Goal: Task Accomplishment & Management: Use online tool/utility

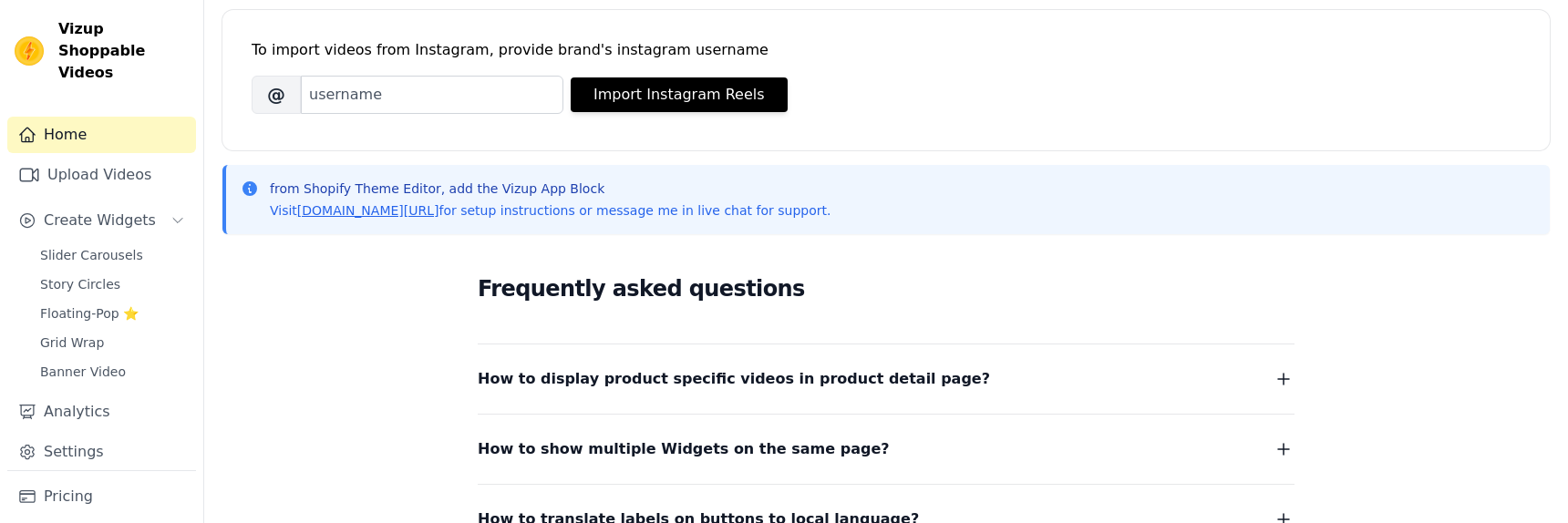
scroll to position [261, 0]
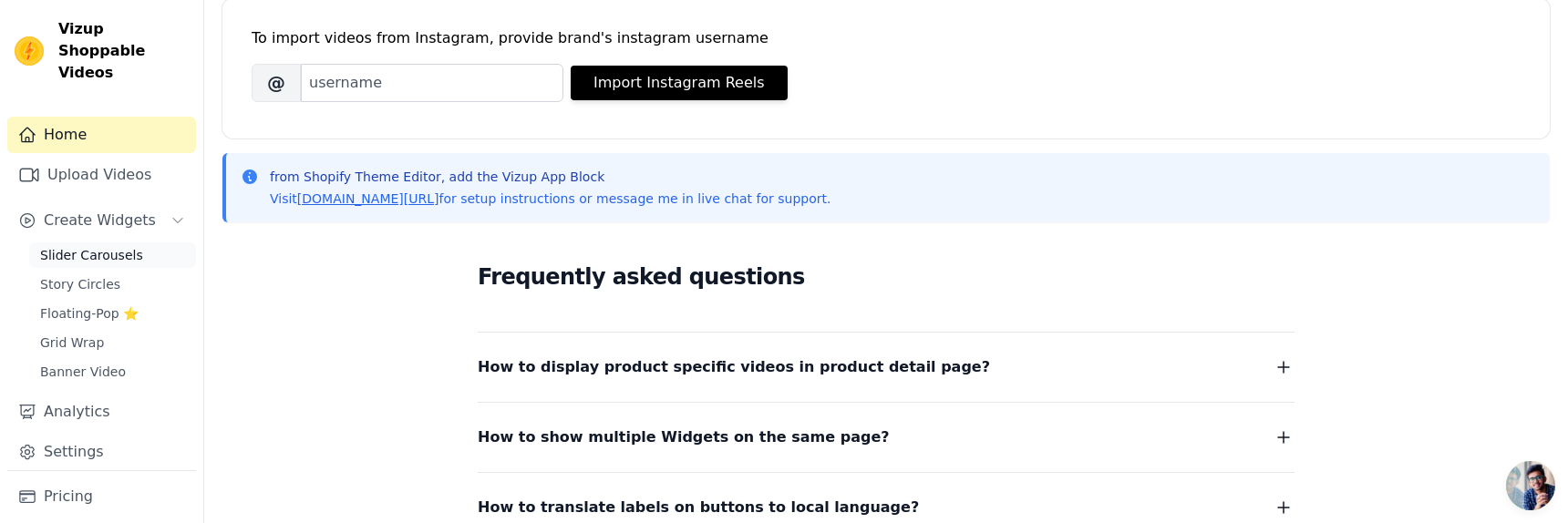
click at [143, 242] on link "Slider Carousels" at bounding box center [112, 255] width 167 height 25
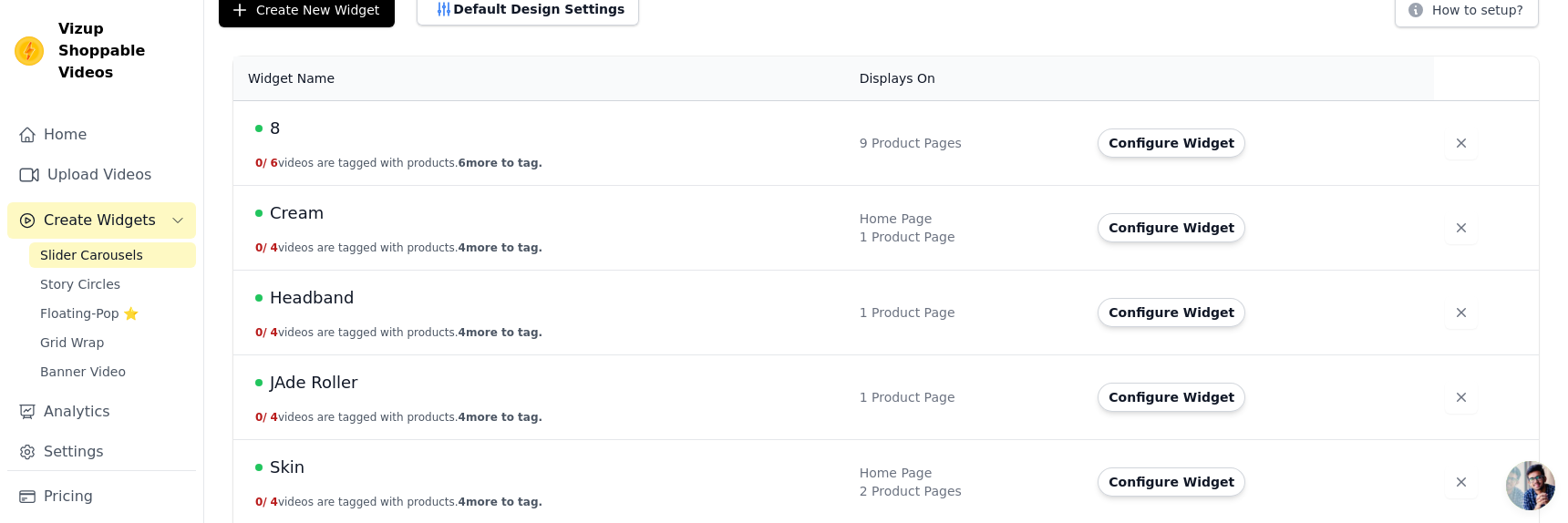
scroll to position [217, 0]
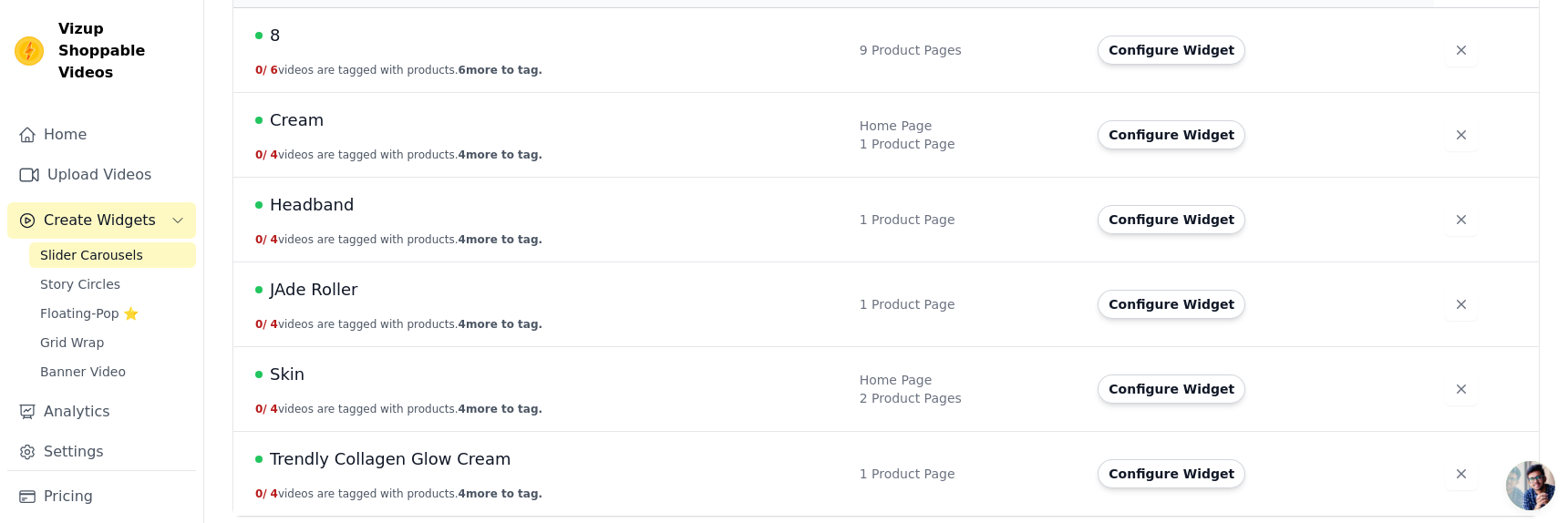
click at [507, 450] on div "Trendly Collagen Glow Cream" at bounding box center [546, 459] width 583 height 25
click at [428, 461] on span "Trendly Collagen Glow Cream" at bounding box center [391, 459] width 241 height 25
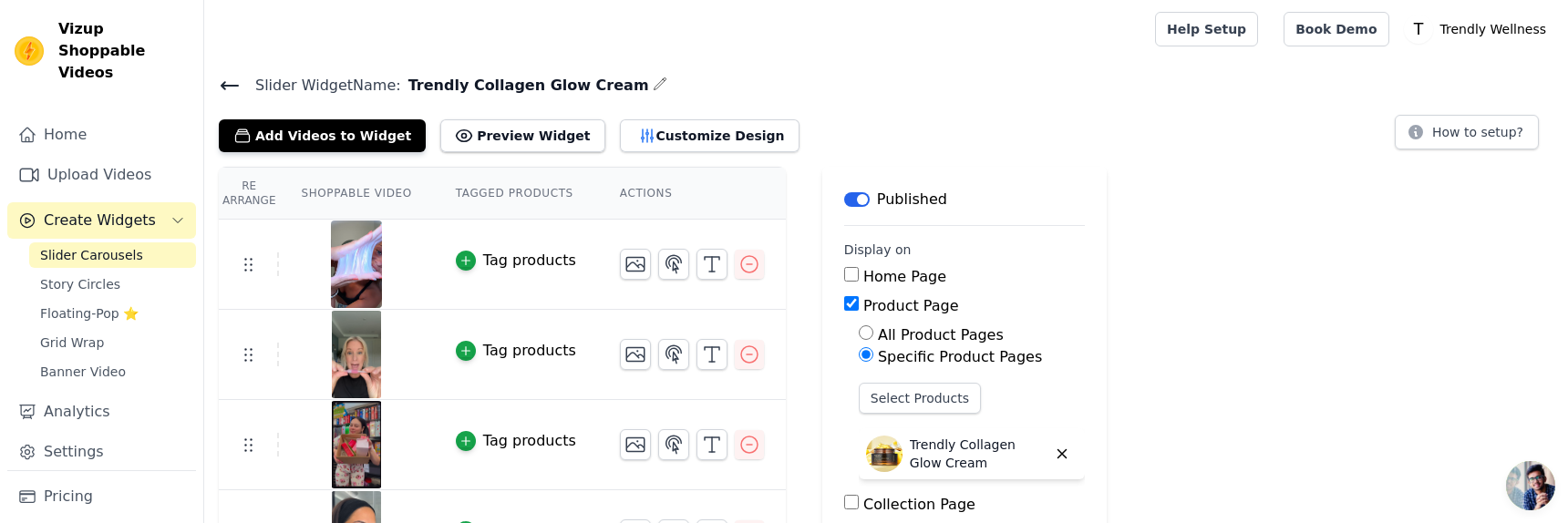
click at [224, 84] on icon at bounding box center [230, 86] width 17 height 7
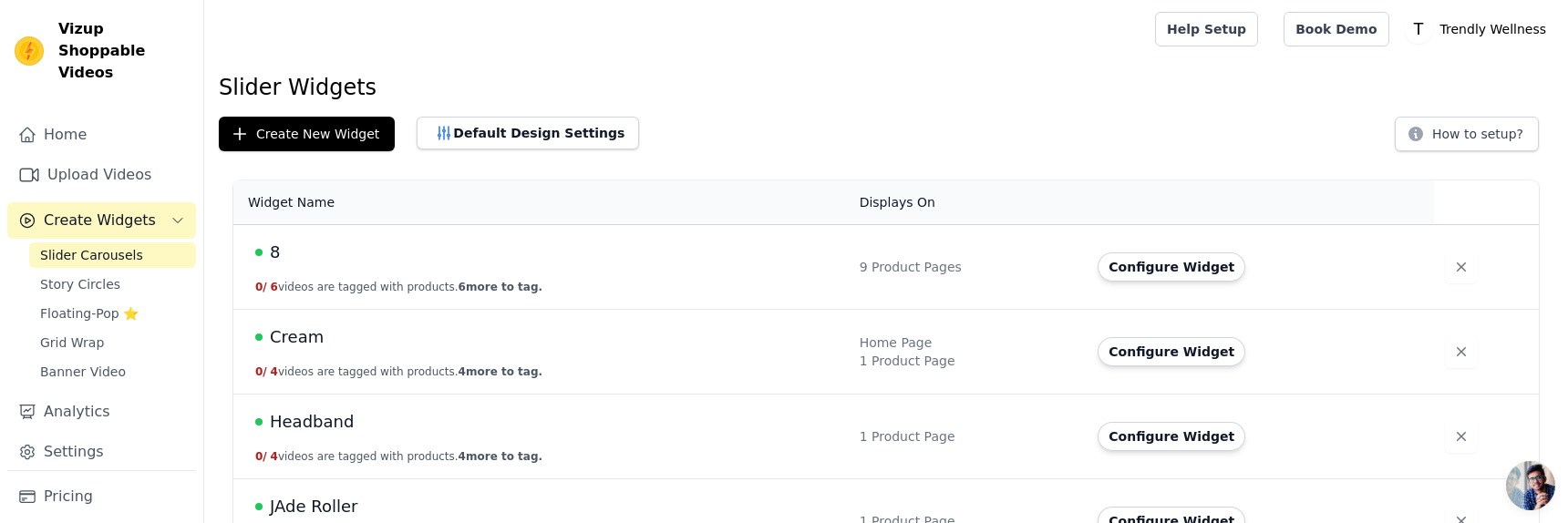
scroll to position [23, 0]
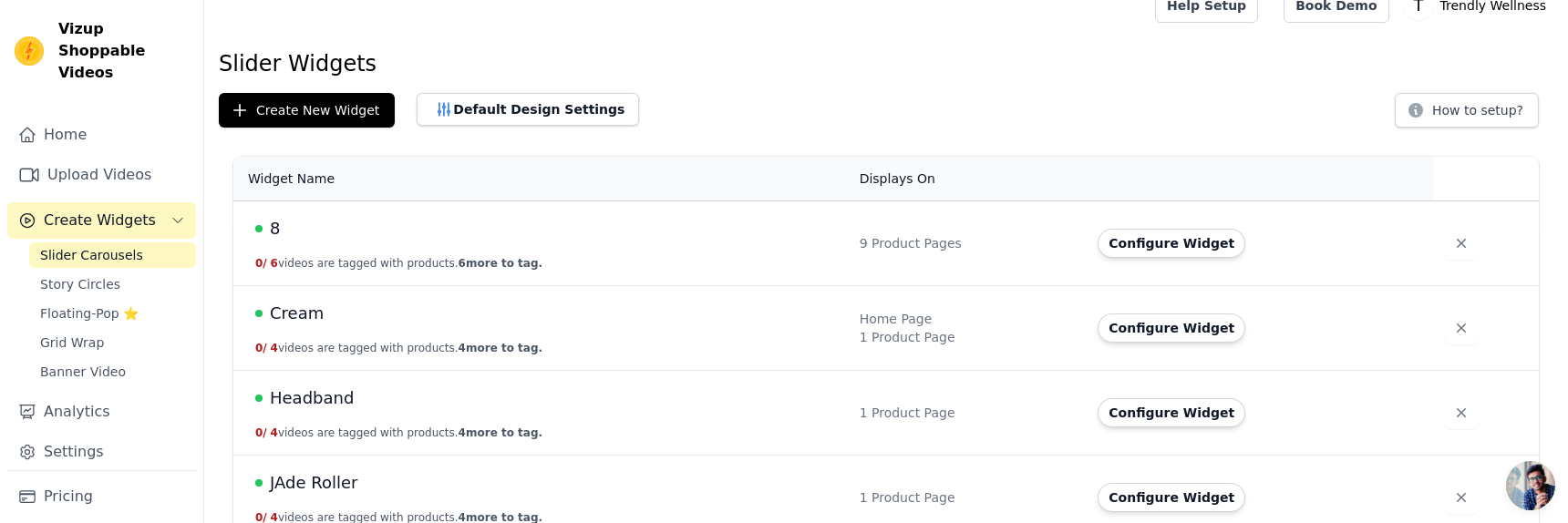
click at [311, 306] on span "Cream" at bounding box center [297, 313] width 54 height 25
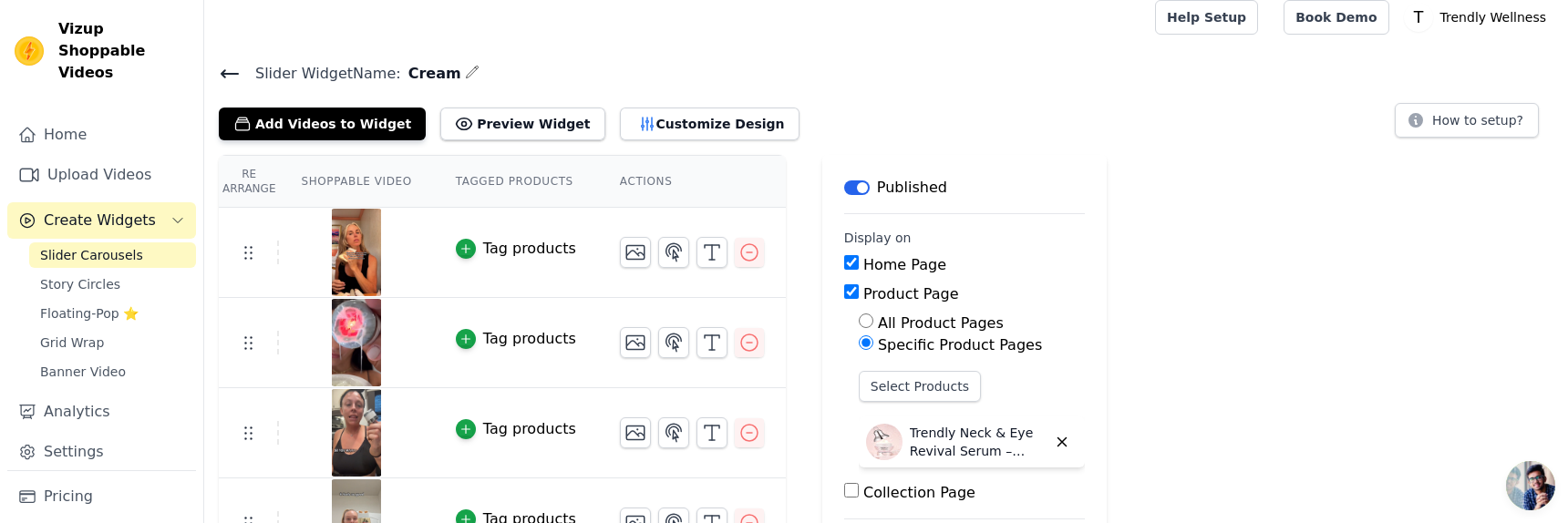
scroll to position [48, 0]
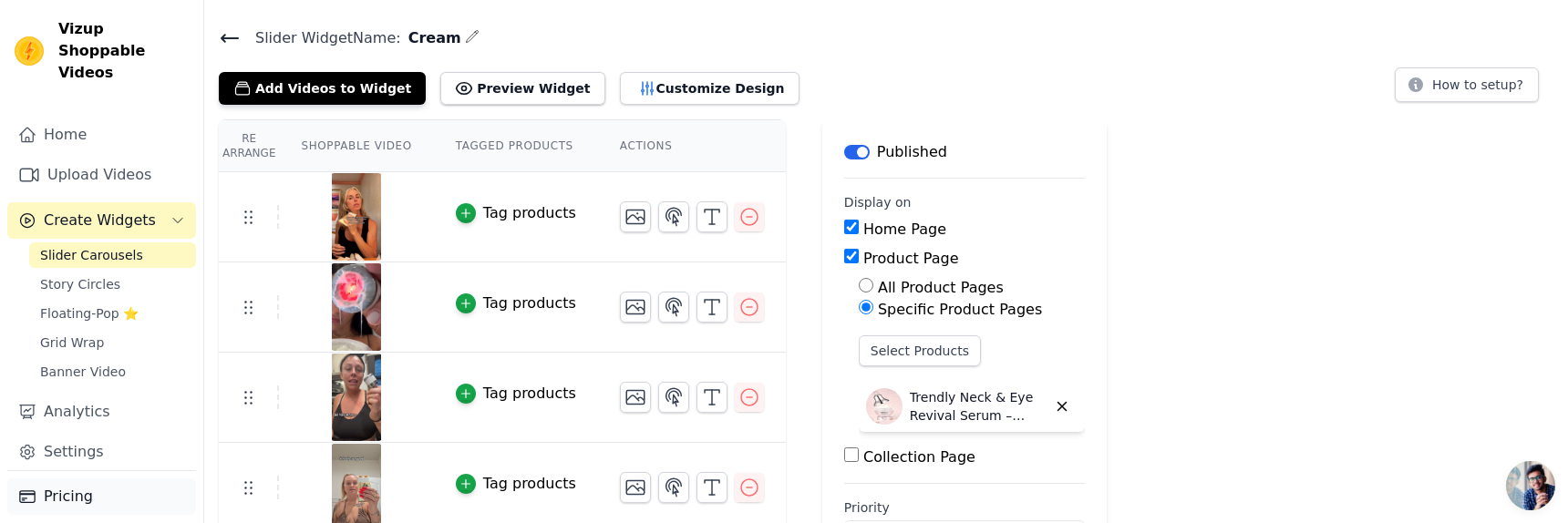
click at [129, 479] on link "Pricing" at bounding box center [102, 497] width 188 height 36
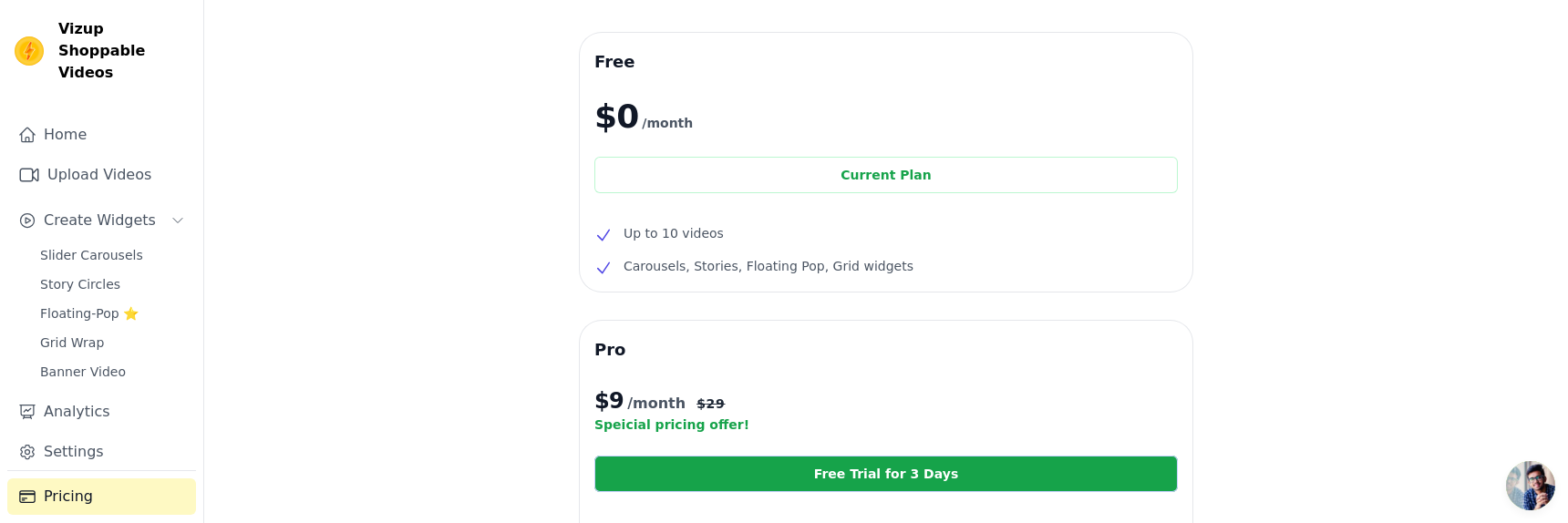
scroll to position [131, 0]
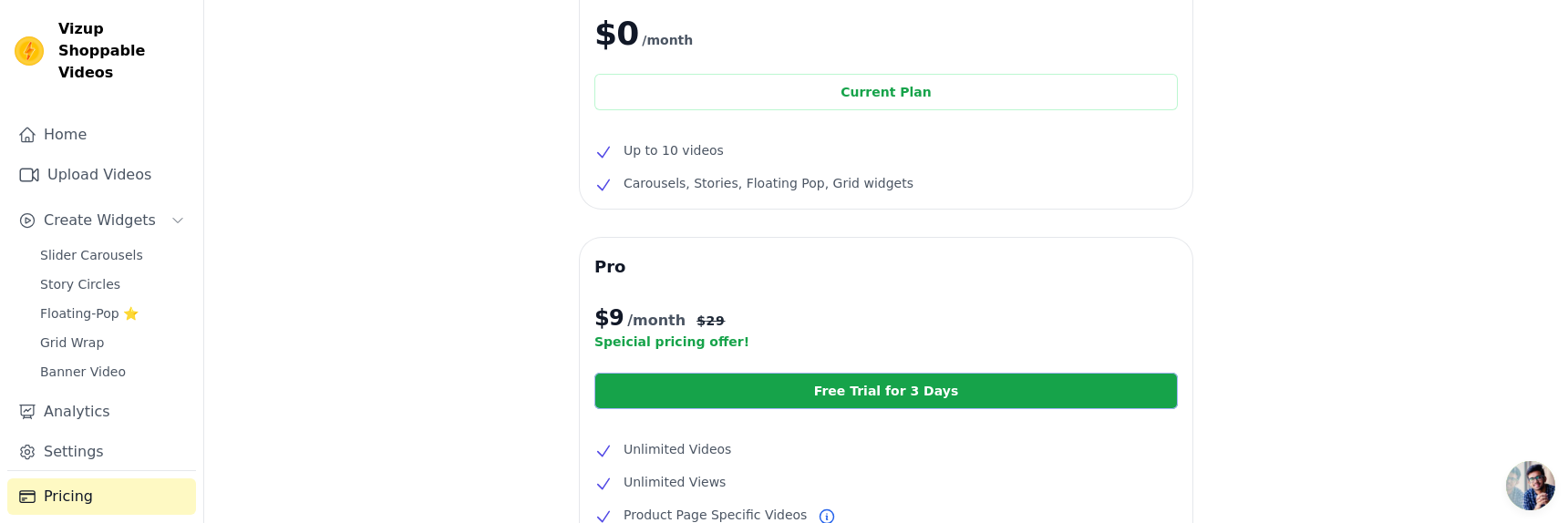
click at [887, 402] on link "Free Trial for 3 Days" at bounding box center [887, 391] width 584 height 36
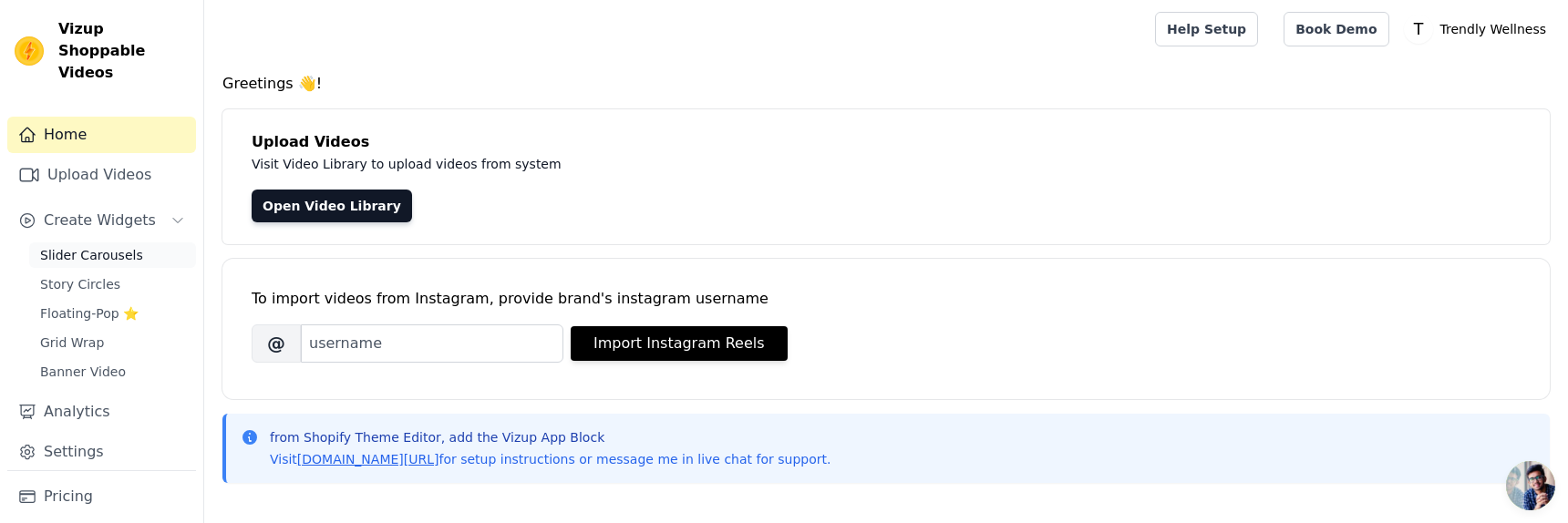
click at [123, 242] on link "Slider Carousels" at bounding box center [112, 255] width 167 height 25
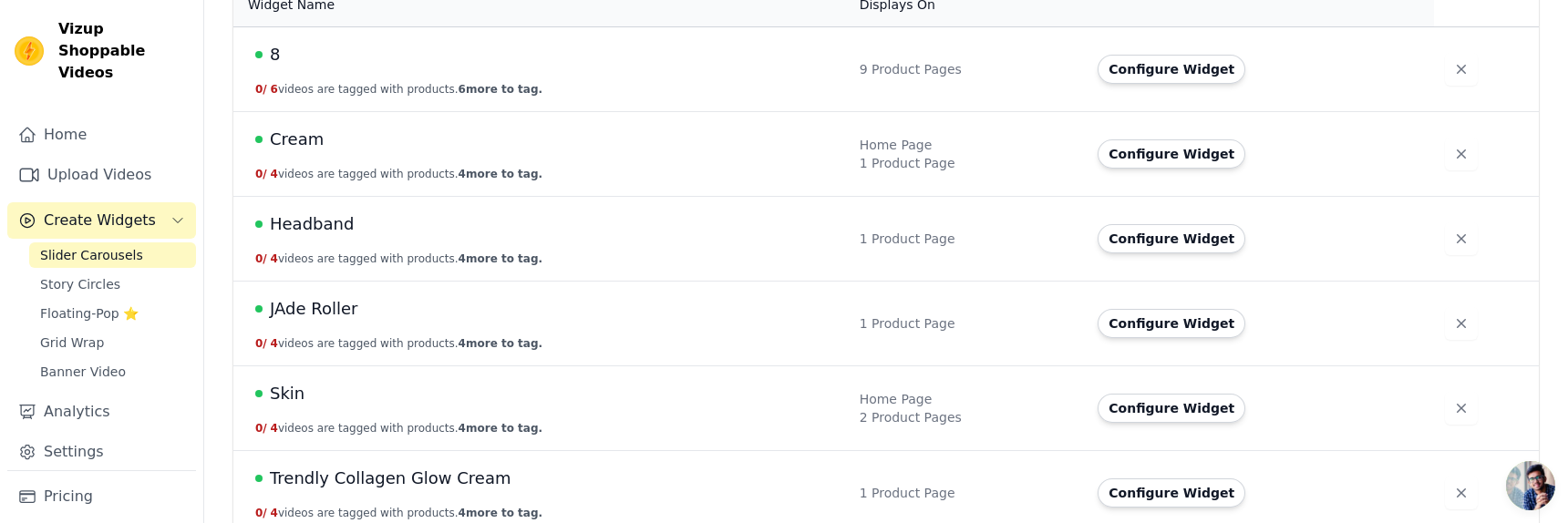
scroll to position [217, 0]
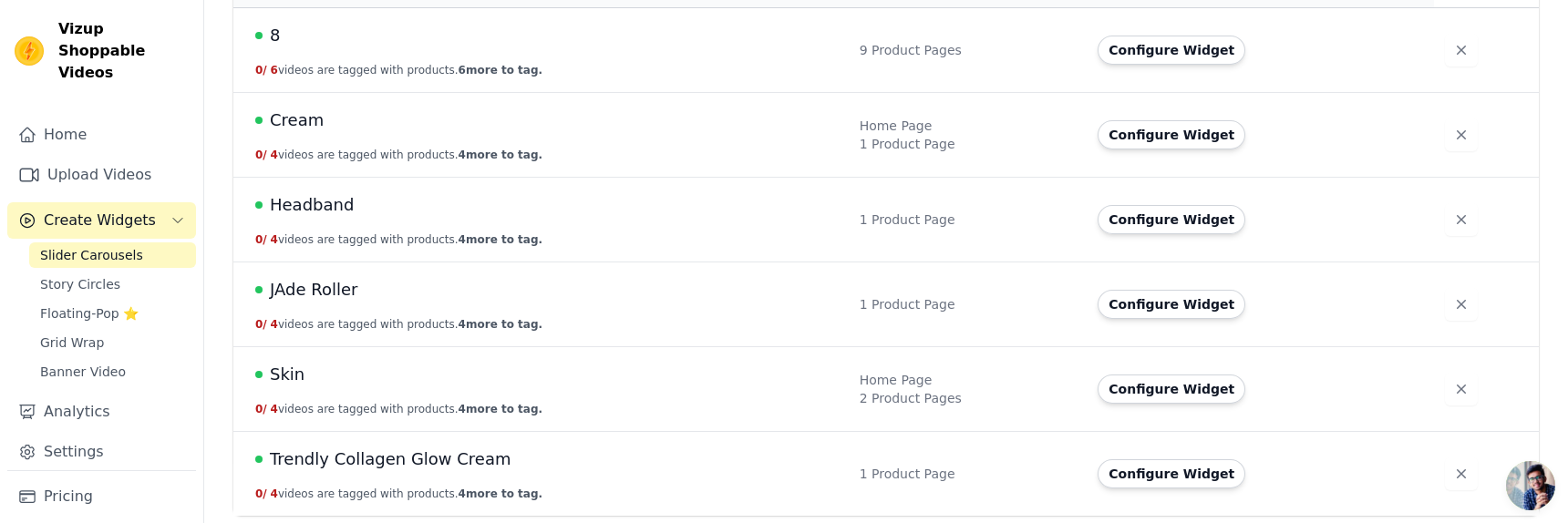
click at [291, 125] on span "Cream" at bounding box center [297, 119] width 54 height 25
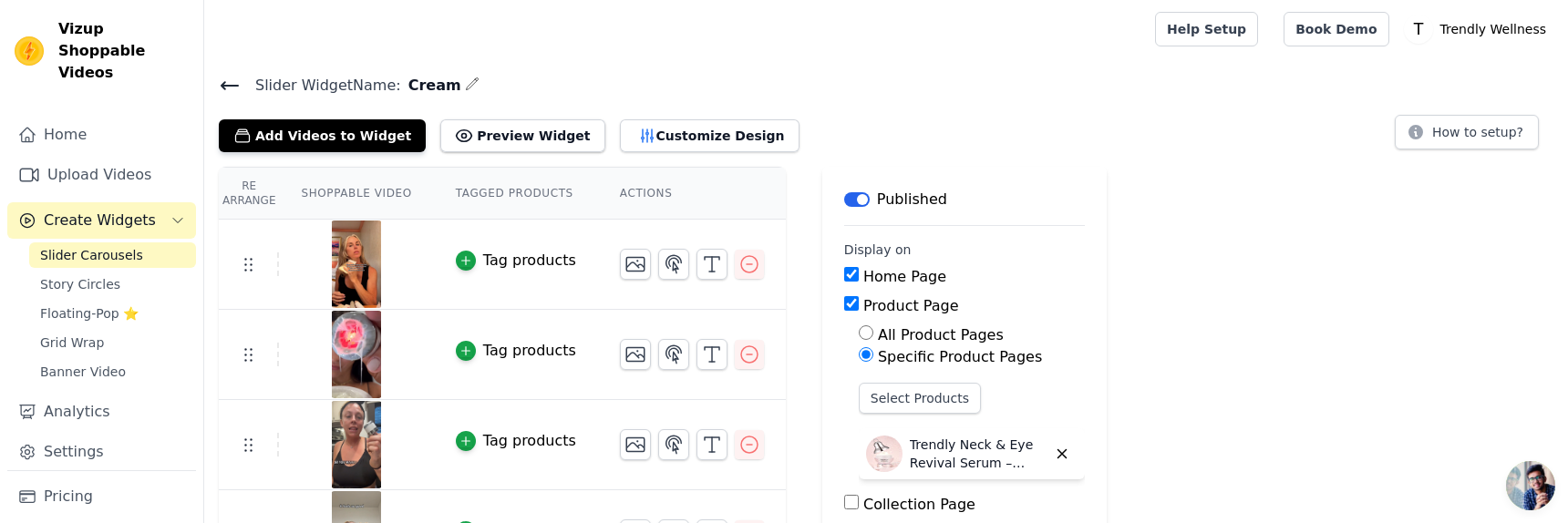
click at [851, 281] on input "Home Page" at bounding box center [852, 275] width 15 height 15
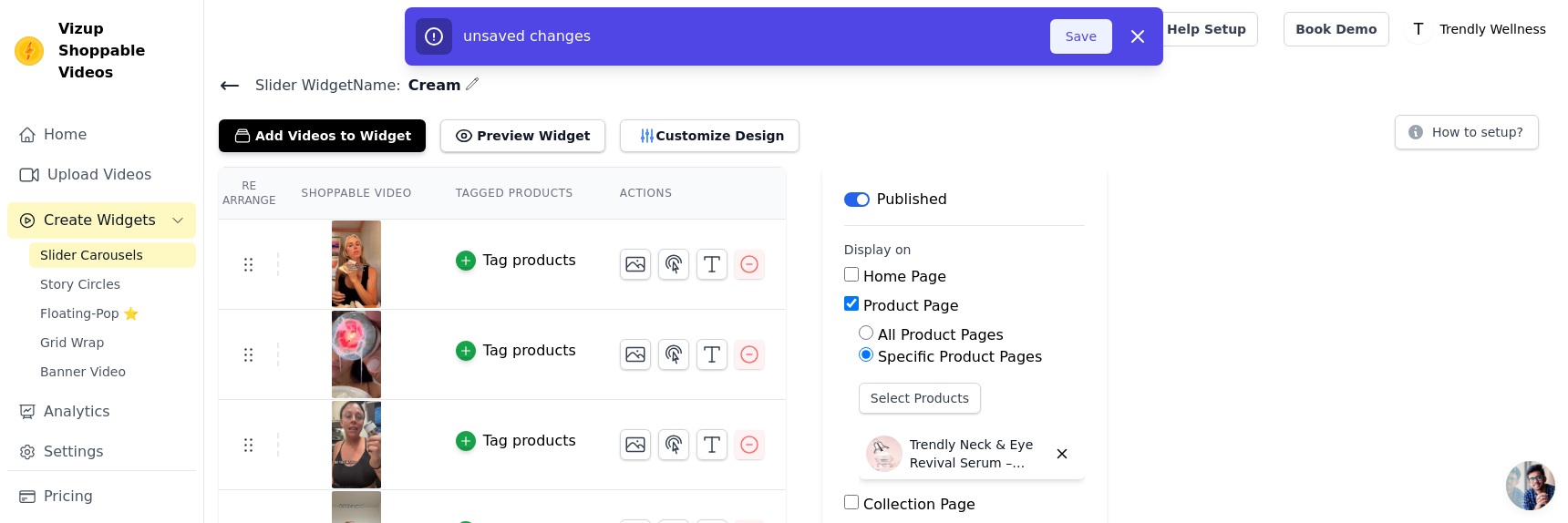
click at [1089, 35] on button "Save" at bounding box center [1081, 36] width 62 height 34
click at [857, 274] on div "Home Page" at bounding box center [965, 277] width 241 height 21
click at [846, 271] on input "Home Page" at bounding box center [852, 275] width 15 height 15
checkbox input "true"
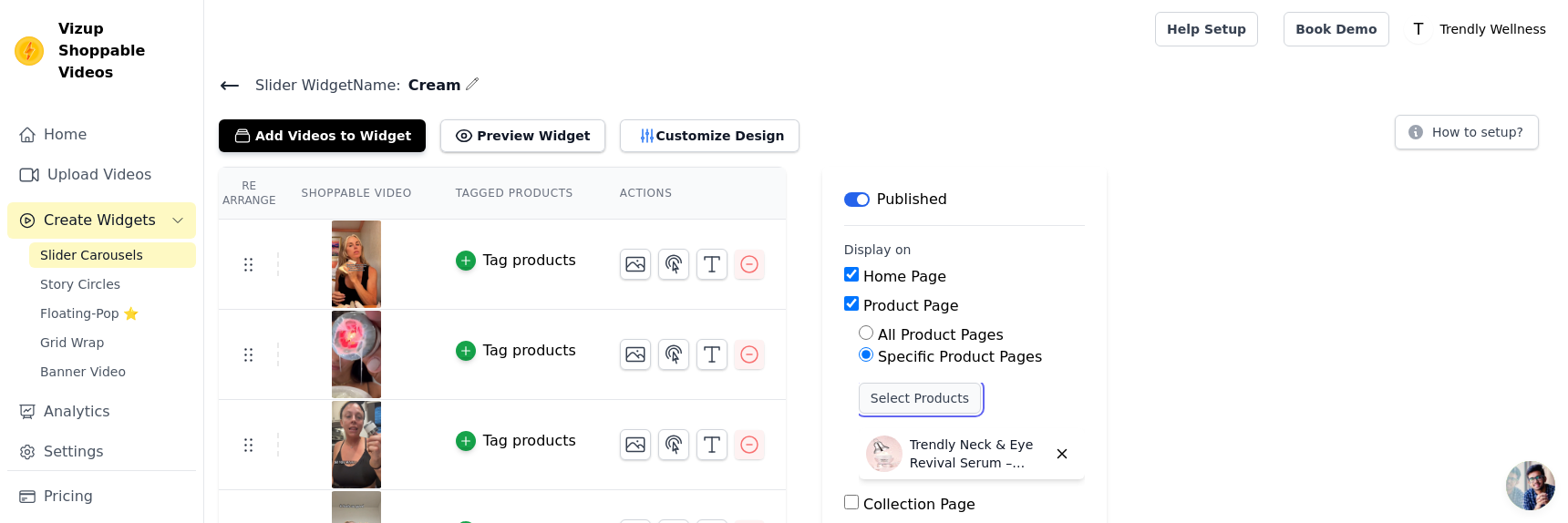
click at [898, 386] on button "Select Products" at bounding box center [919, 398] width 122 height 31
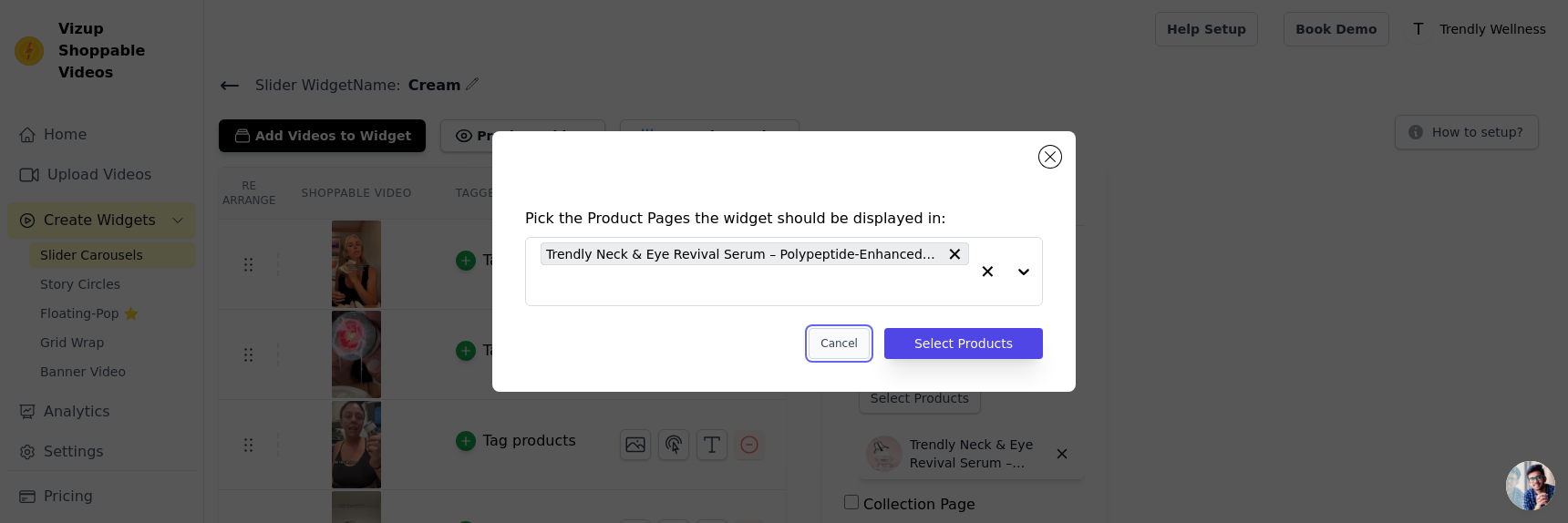
click at [849, 338] on button "Cancel" at bounding box center [840, 343] width 62 height 31
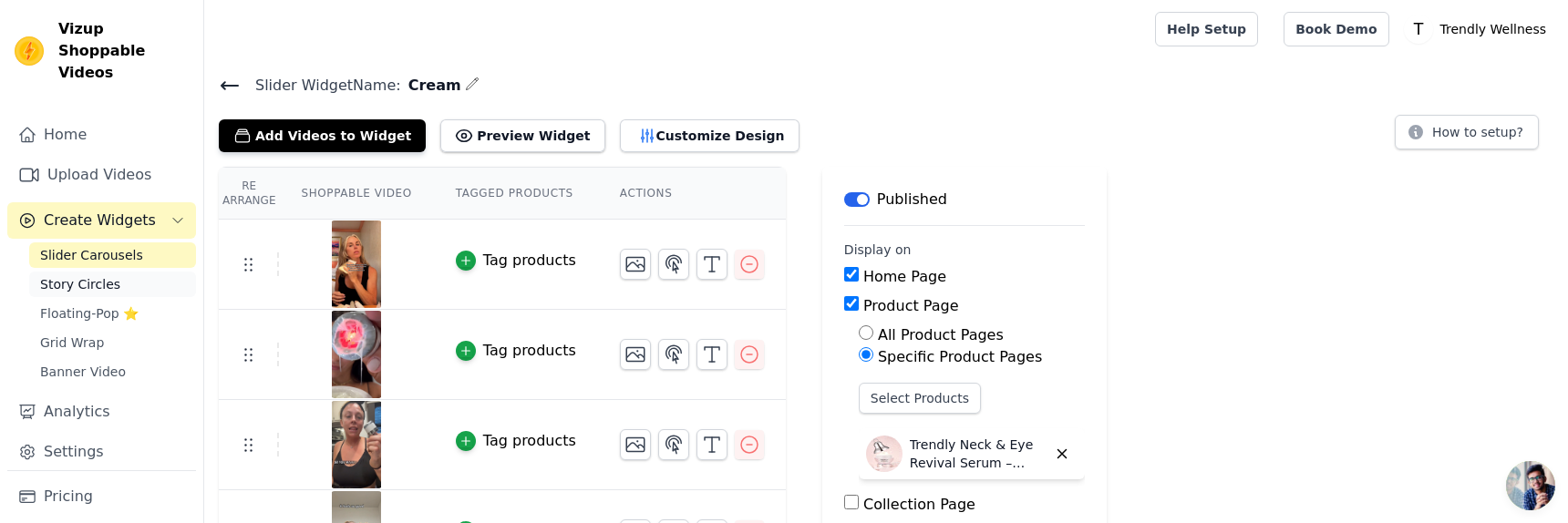
click at [122, 271] on link "Story Circles" at bounding box center [112, 283] width 167 height 25
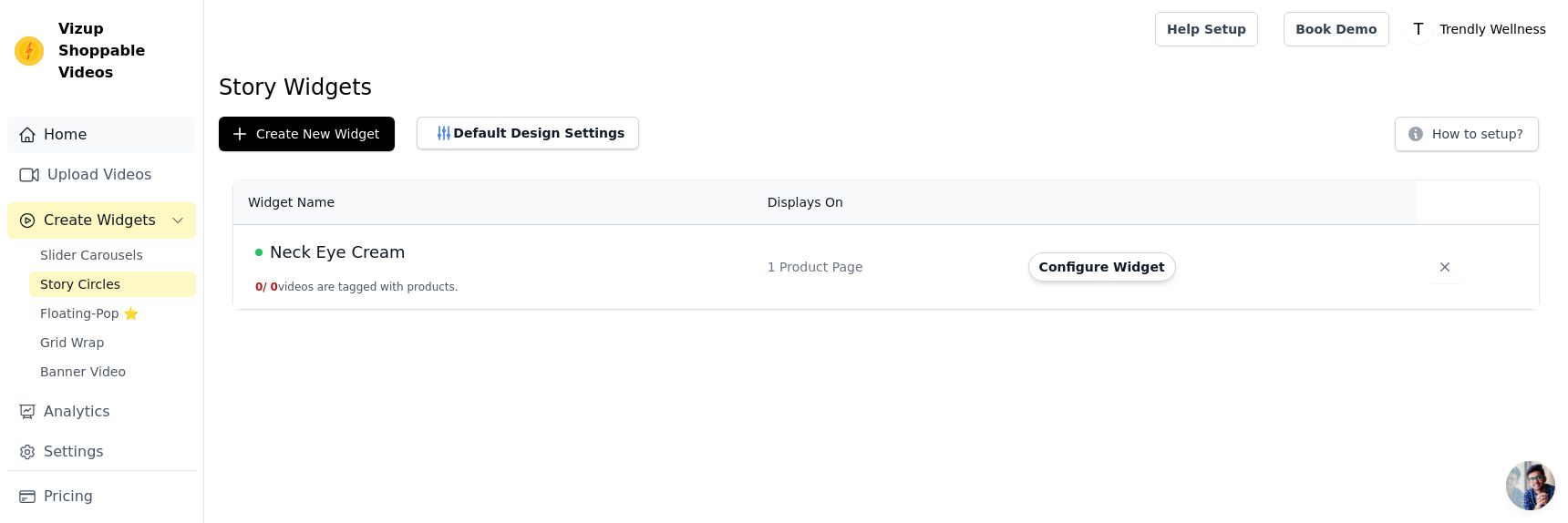
click at [96, 117] on link "Home" at bounding box center [102, 134] width 188 height 36
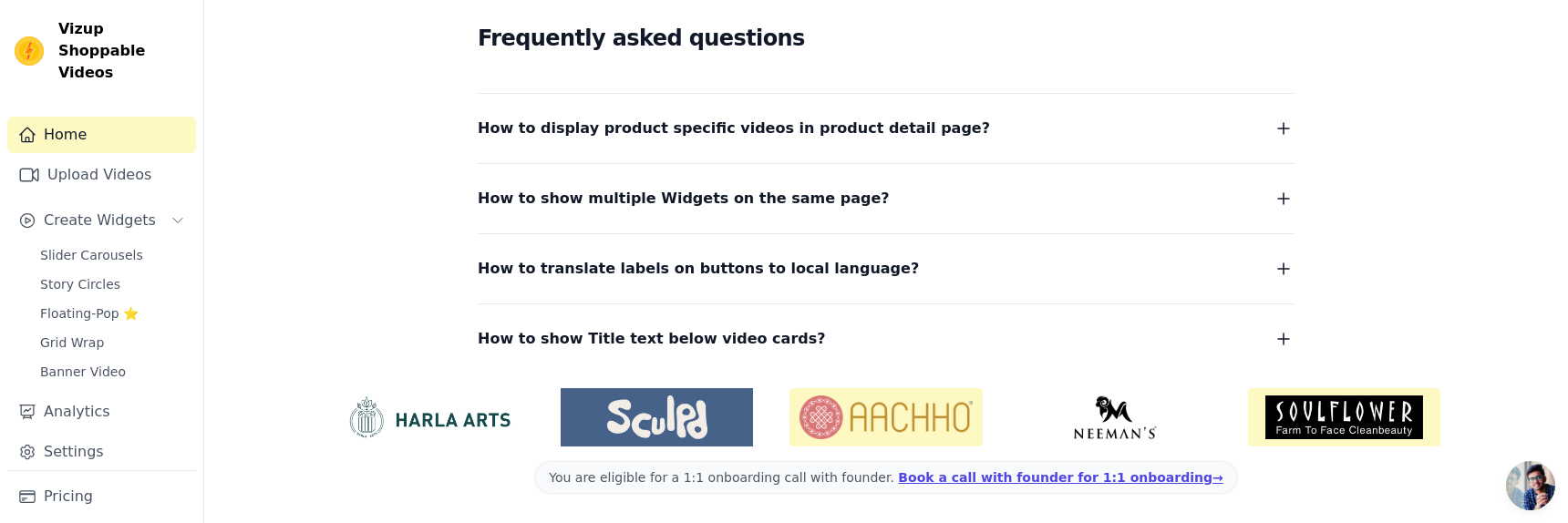
scroll to position [489, 0]
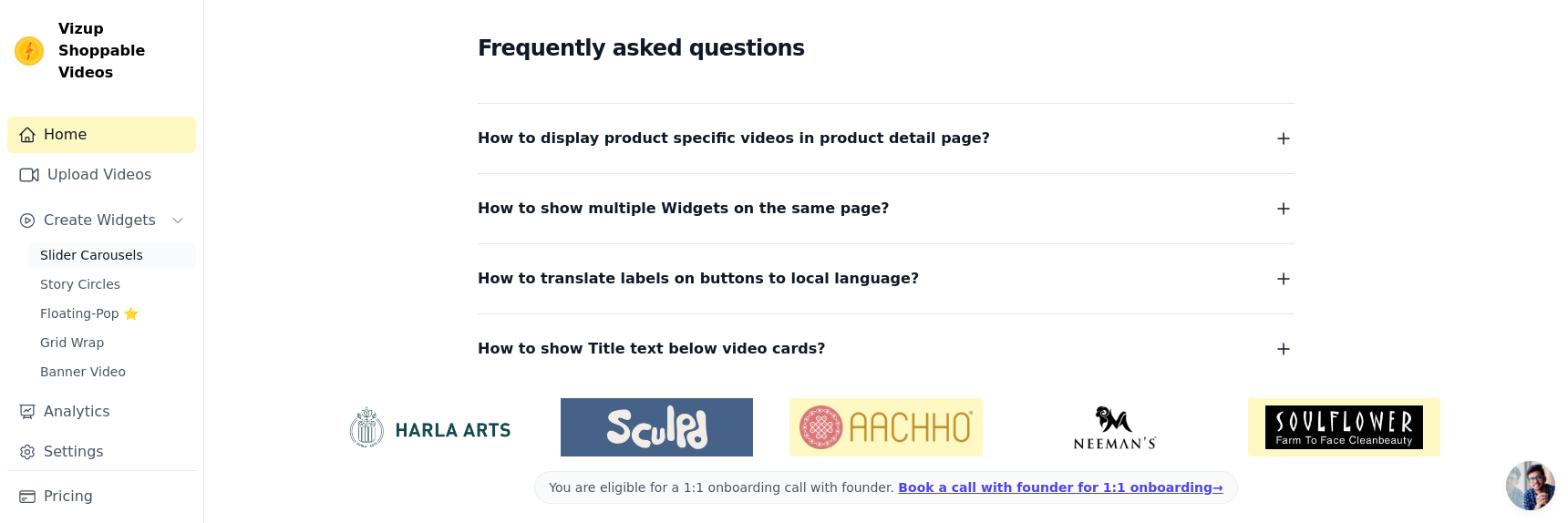
click at [115, 242] on link "Slider Carousels" at bounding box center [112, 255] width 167 height 25
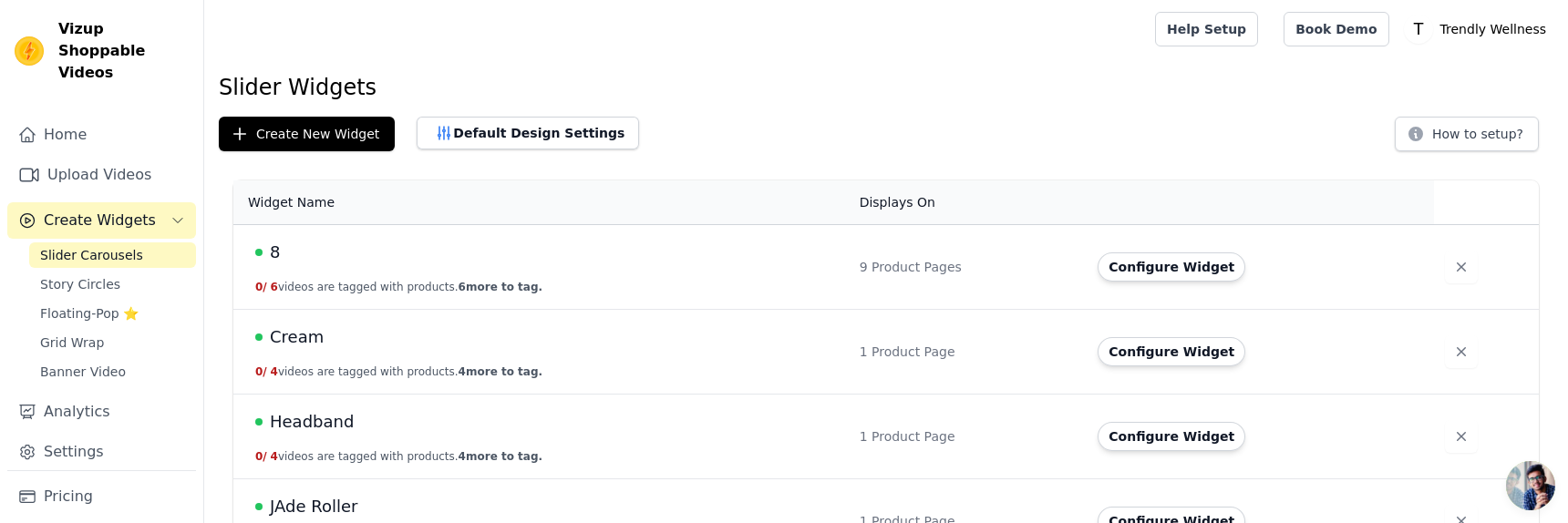
scroll to position [217, 0]
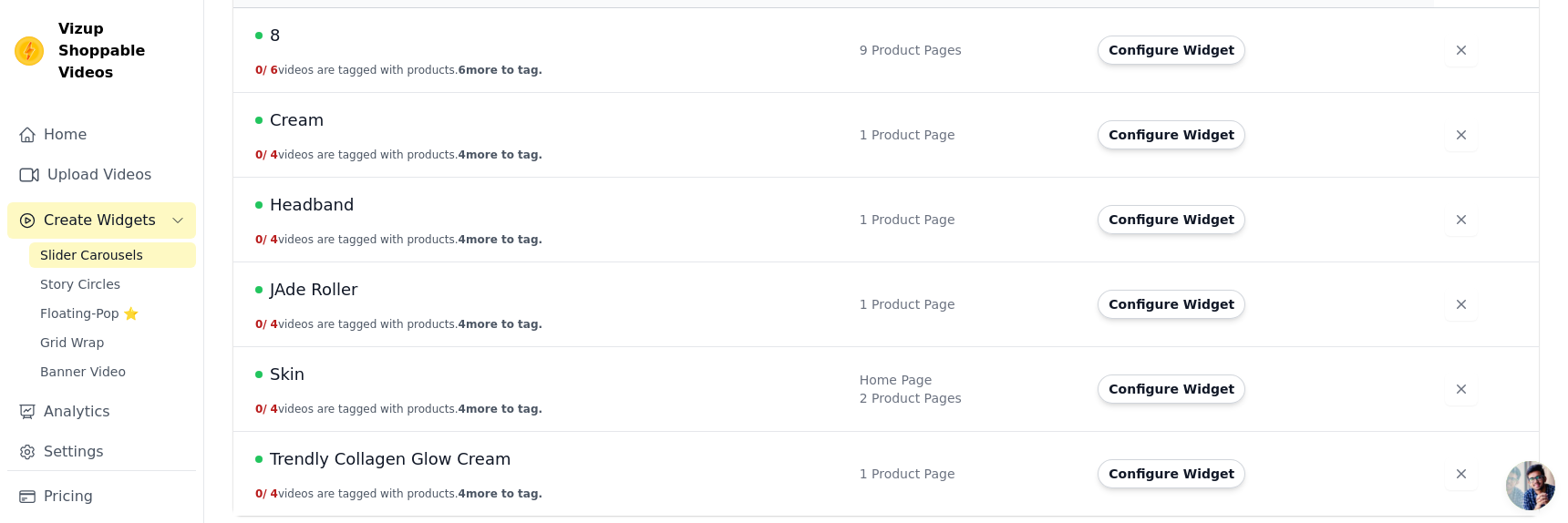
click at [383, 454] on span "Trendly Collagen Glow Cream" at bounding box center [391, 459] width 241 height 25
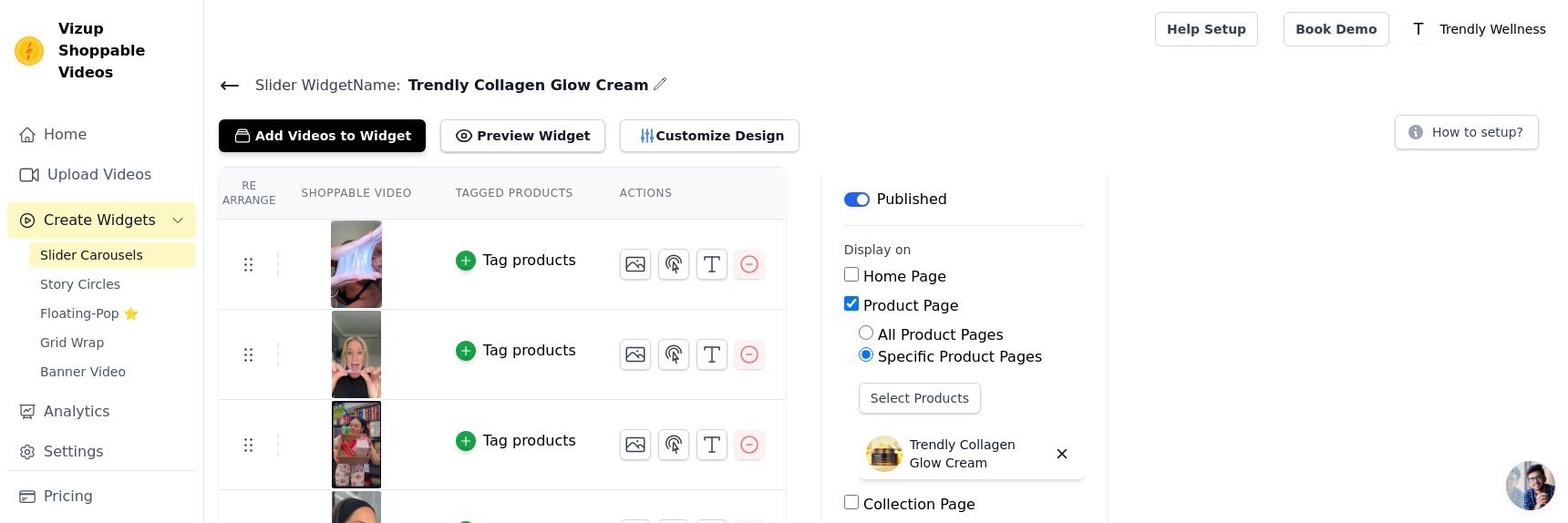
click at [219, 83] on icon at bounding box center [229, 85] width 21 height 21
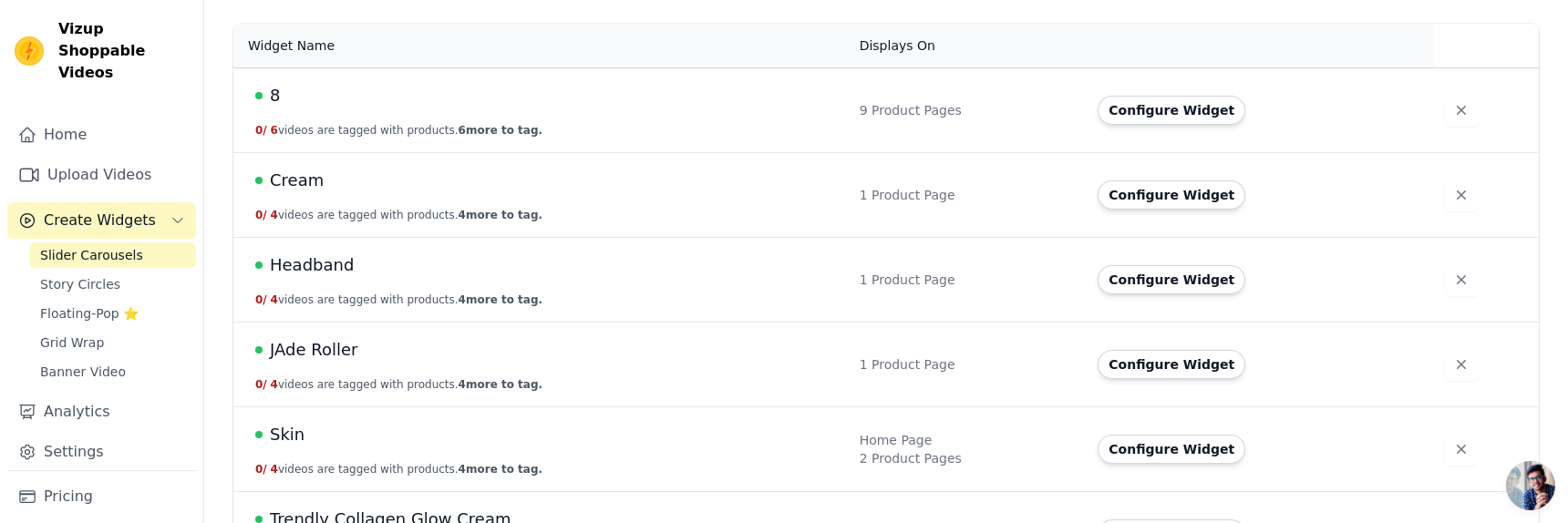
scroll to position [217, 0]
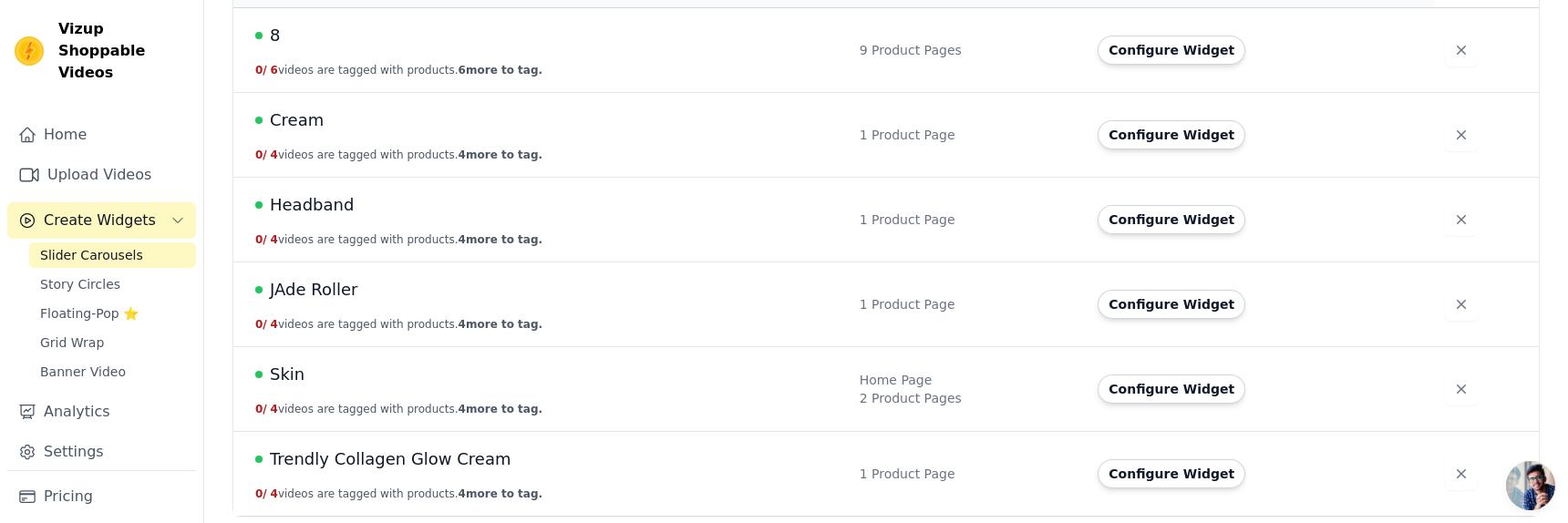
click at [288, 376] on span "Skin" at bounding box center [287, 374] width 34 height 25
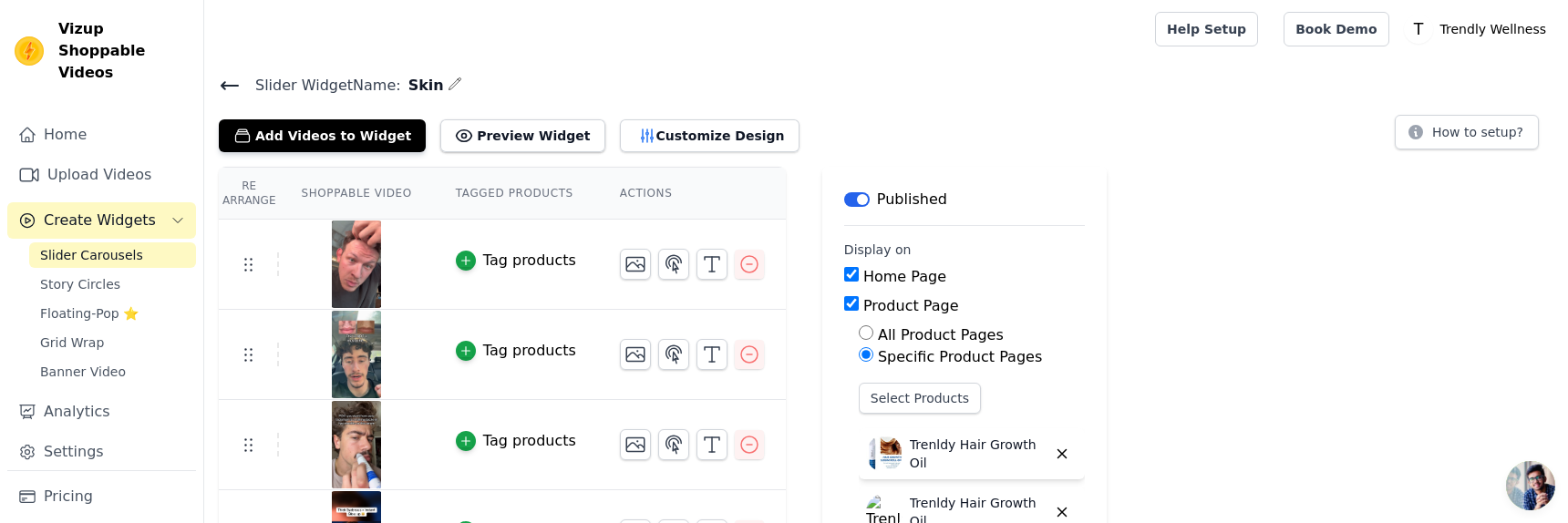
click at [848, 272] on input "Home Page" at bounding box center [852, 275] width 15 height 15
checkbox input "false"
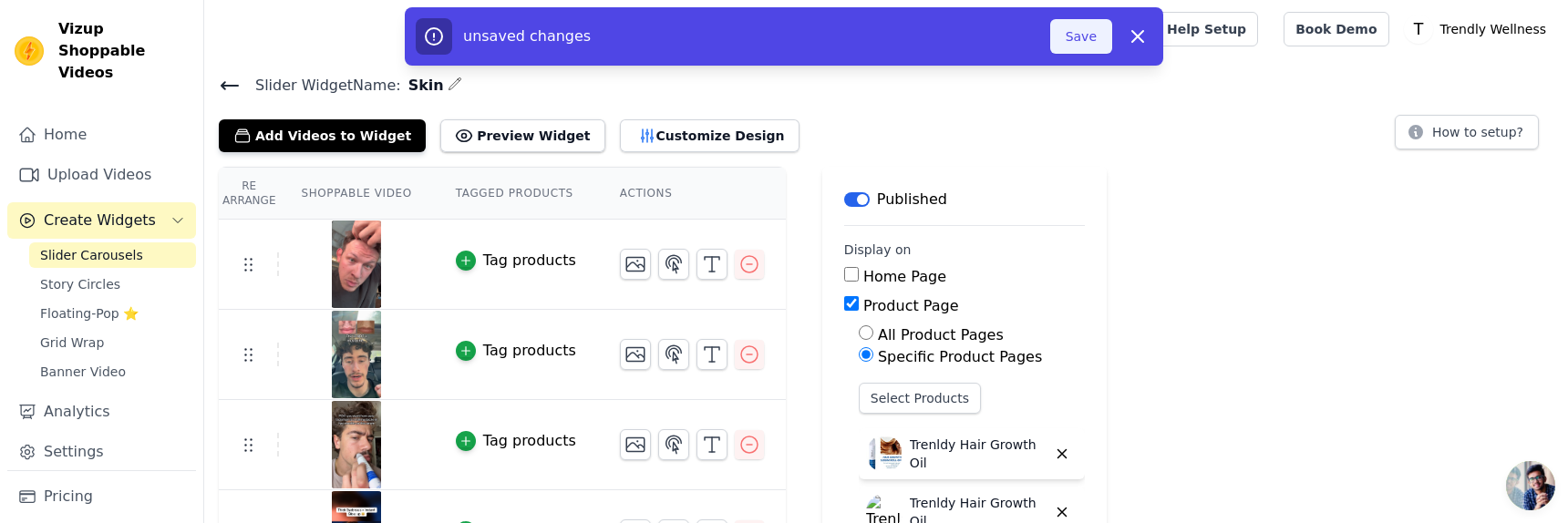
click at [1093, 45] on button "Save" at bounding box center [1081, 36] width 62 height 34
click at [1069, 37] on button "Save" at bounding box center [1081, 36] width 62 height 34
click at [1096, 40] on button "Save" at bounding box center [1081, 36] width 62 height 34
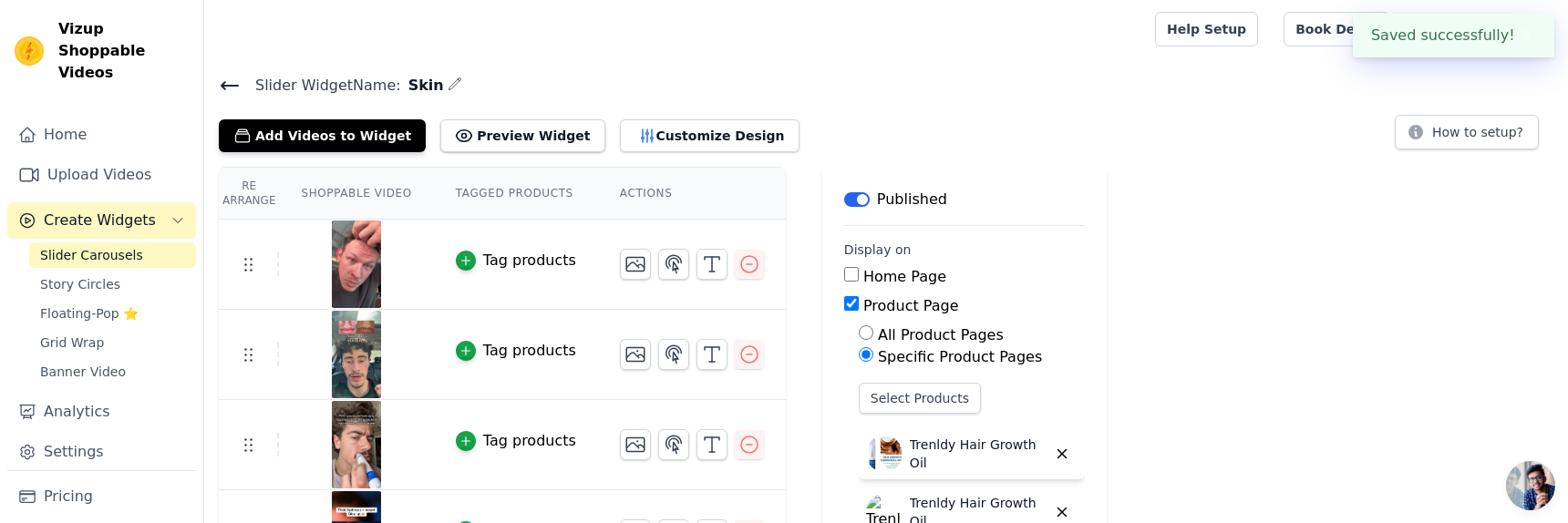
click at [236, 87] on icon at bounding box center [229, 85] width 21 height 21
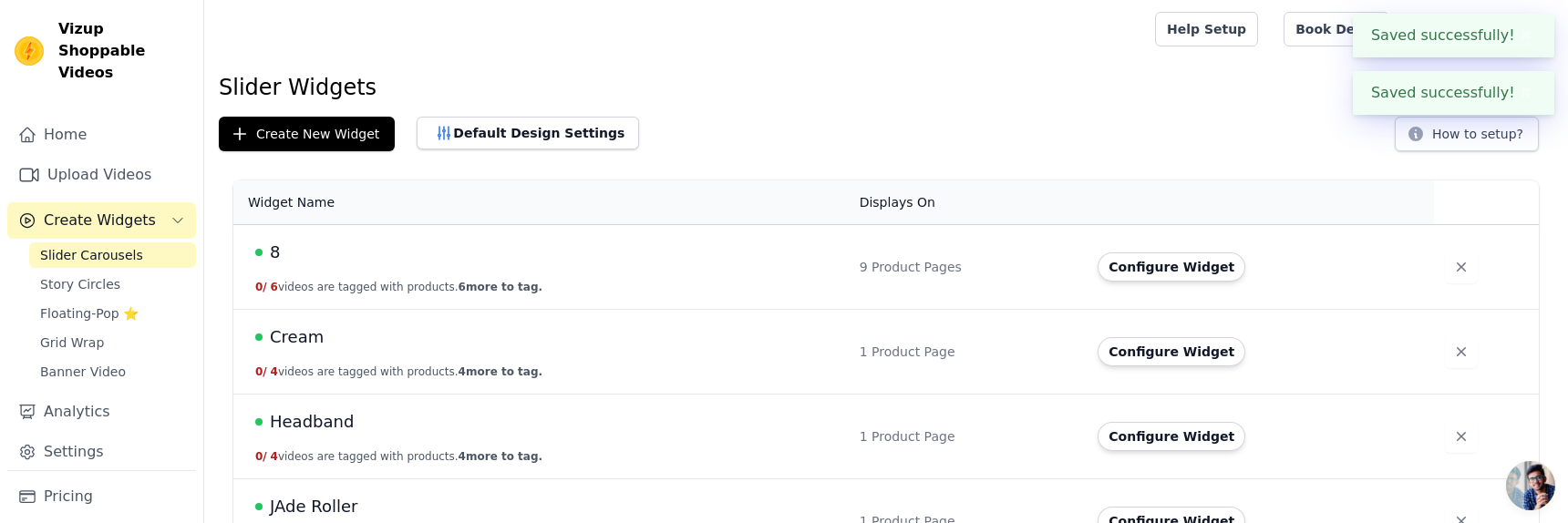
scroll to position [62, 0]
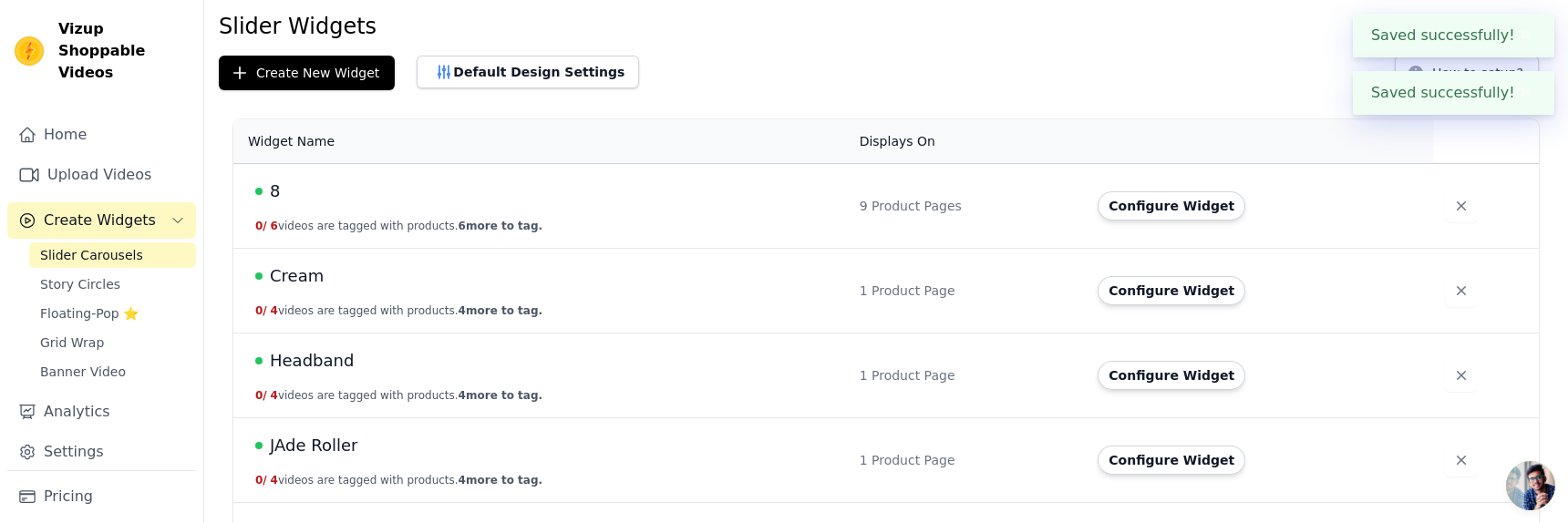
click at [331, 198] on div "8" at bounding box center [546, 191] width 583 height 25
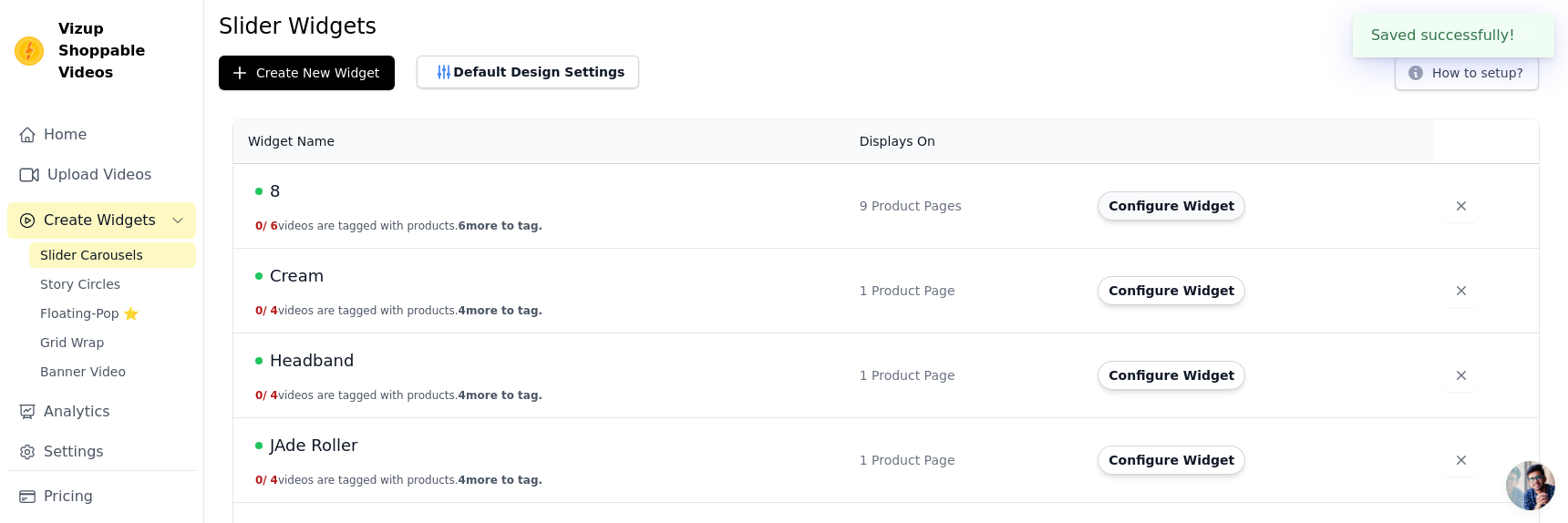
click at [1184, 191] on button "Configure Widget" at bounding box center [1172, 205] width 147 height 29
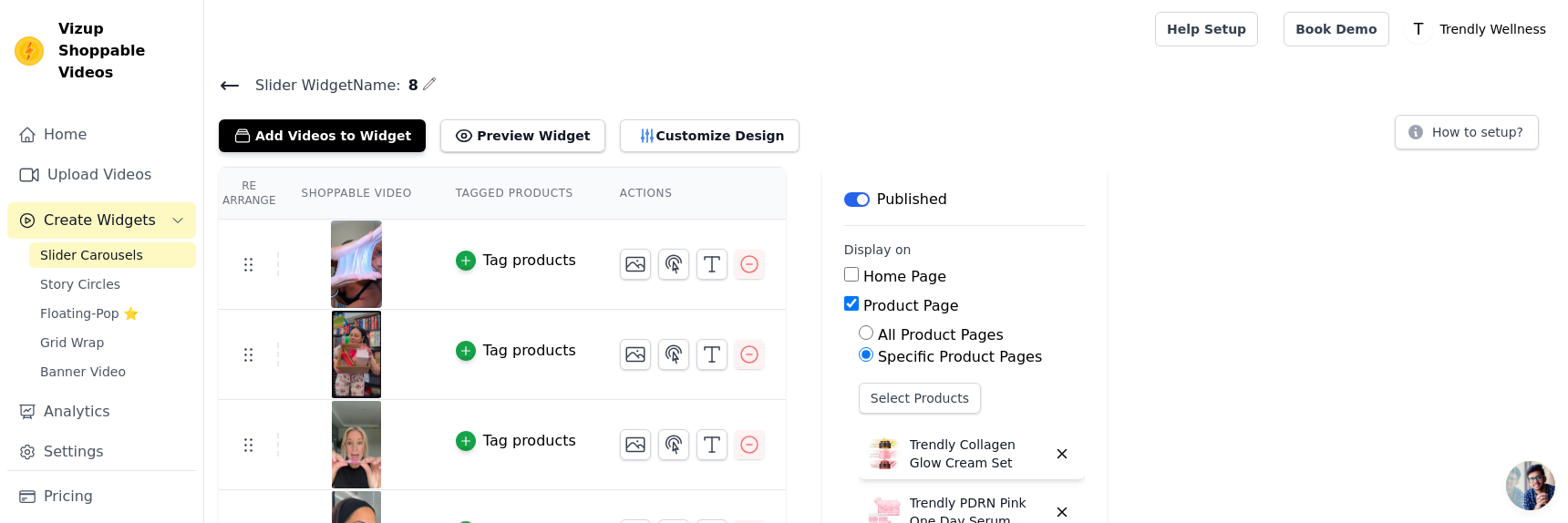
click at [867, 272] on label "Home Page" at bounding box center [904, 277] width 83 height 18
click at [859, 272] on input "Home Page" at bounding box center [852, 275] width 15 height 15
checkbox input "true"
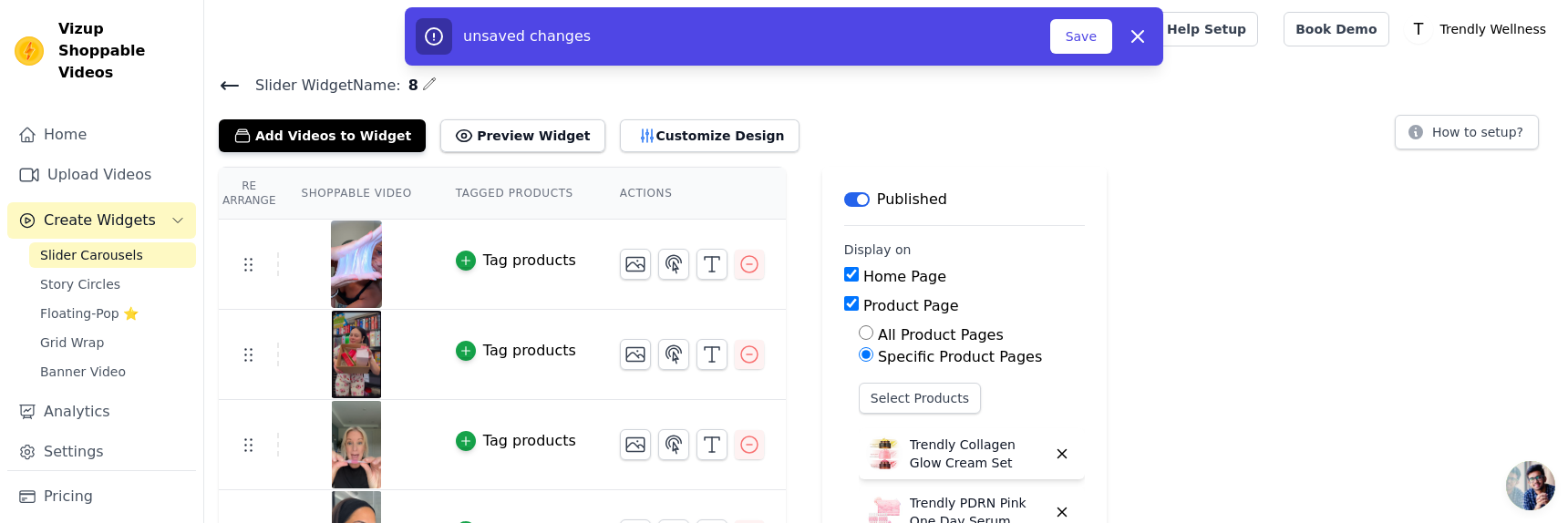
click at [1080, 16] on div "unsaved changes Save Dismiss" at bounding box center [784, 36] width 759 height 59
click at [1071, 32] on button "Save" at bounding box center [1081, 36] width 62 height 34
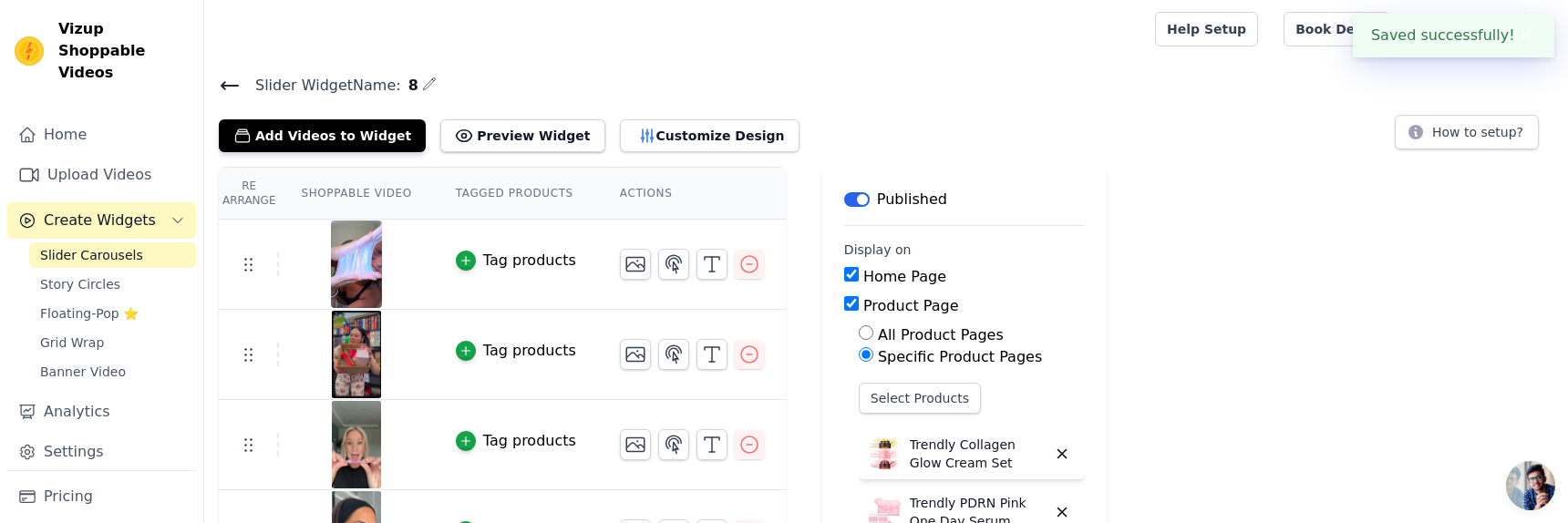
click at [1107, 49] on div at bounding box center [676, 29] width 915 height 59
